Goal: Use online tool/utility: Use online tool/utility

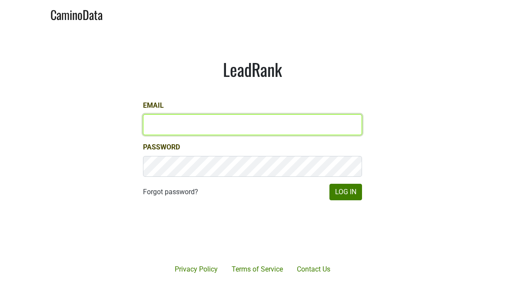
type input "[PERSON_NAME][EMAIL_ADDRESS][DOMAIN_NAME]"
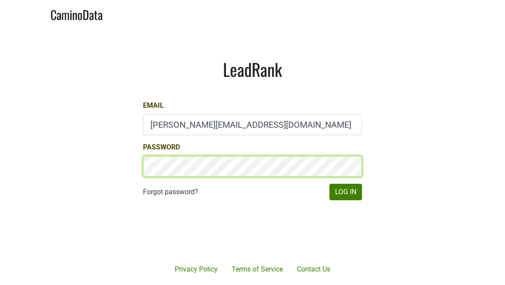
click at [345, 192] on button "Log In" at bounding box center [345, 192] width 33 height 17
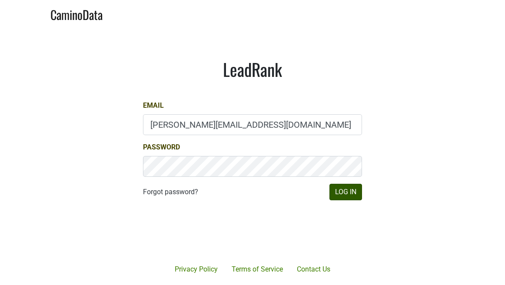
click at [343, 187] on button "Log In" at bounding box center [345, 192] width 33 height 17
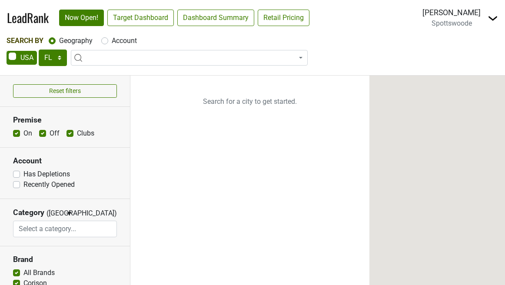
select select "FL"
select select
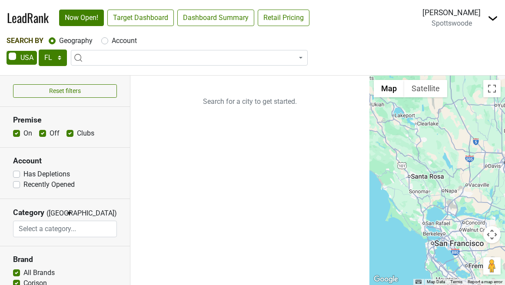
click at [104, 52] on span at bounding box center [189, 58] width 237 height 16
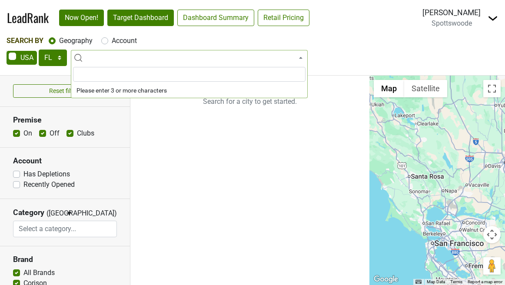
click at [137, 20] on link "Target Dashboard" at bounding box center [140, 18] width 66 height 17
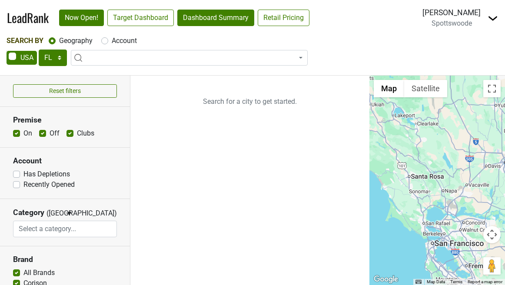
click at [208, 13] on link "Dashboard Summary" at bounding box center [215, 18] width 77 height 17
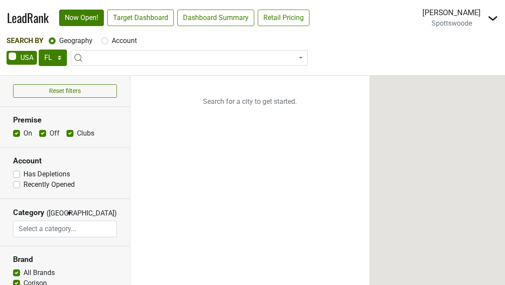
select select "FL"
select select
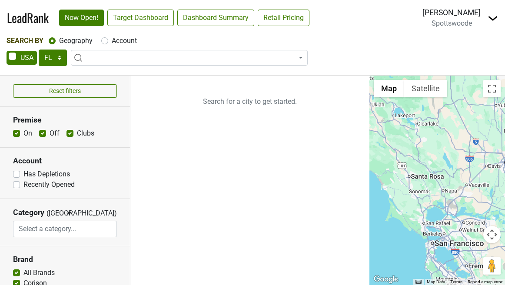
click at [492, 17] on img at bounding box center [492, 18] width 10 height 10
click at [459, 44] on link "Open Breakdown" at bounding box center [460, 49] width 73 height 14
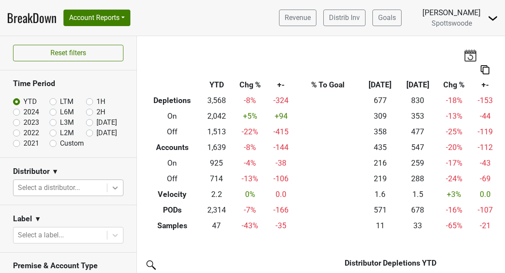
click at [112, 186] on icon at bounding box center [115, 187] width 9 height 9
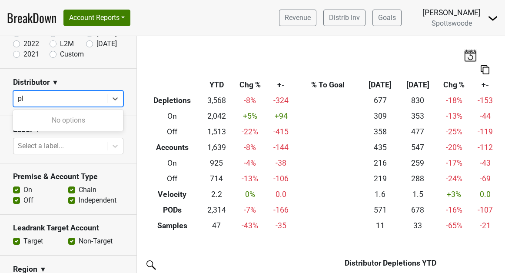
type input "p"
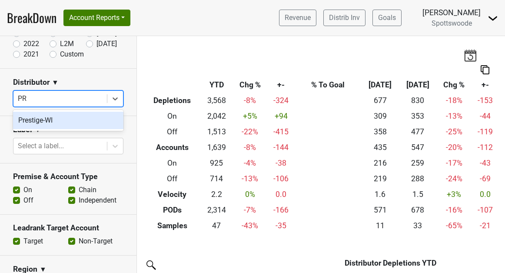
type input "P"
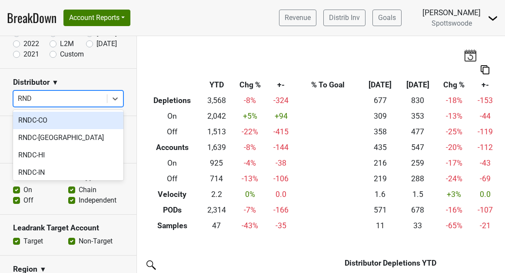
type input "RNDC"
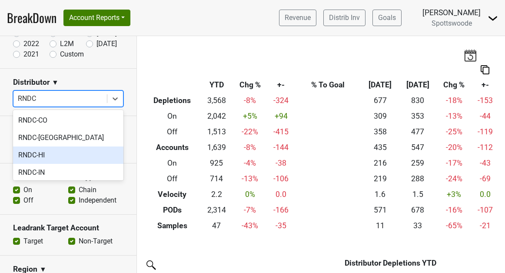
click at [71, 148] on div "RNDC-HI" at bounding box center [68, 154] width 110 height 17
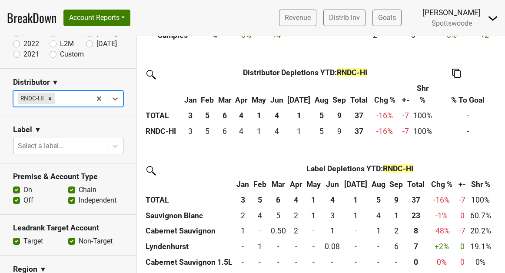
click at [106, 144] on div "Select a label..." at bounding box center [59, 146] width 93 height 16
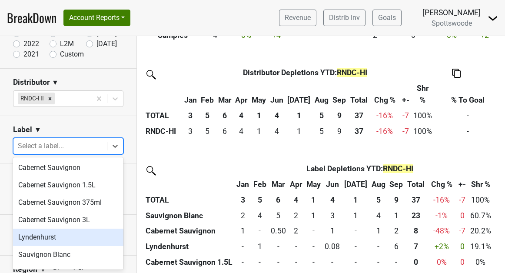
click at [83, 234] on div "Lyndenhurst" at bounding box center [68, 236] width 110 height 17
